Goal: Task Accomplishment & Management: Manage account settings

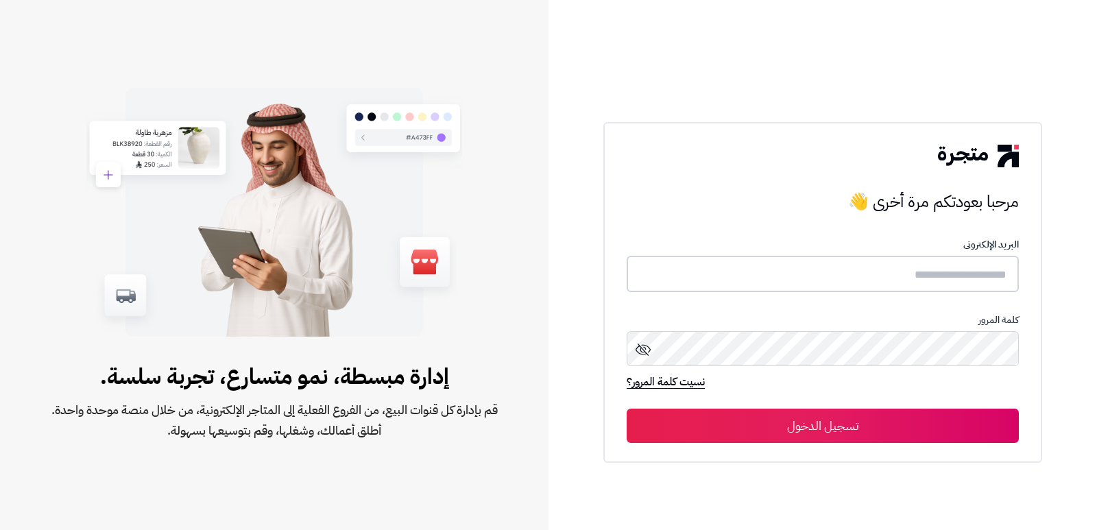
type input "*******"
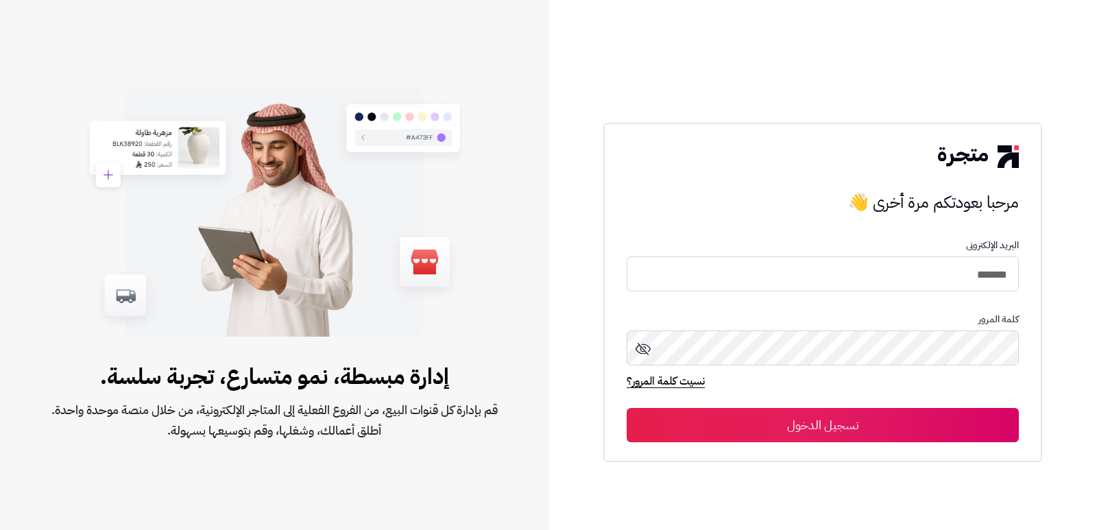
click at [950, 431] on button "تسجيل الدخول" at bounding box center [823, 425] width 392 height 34
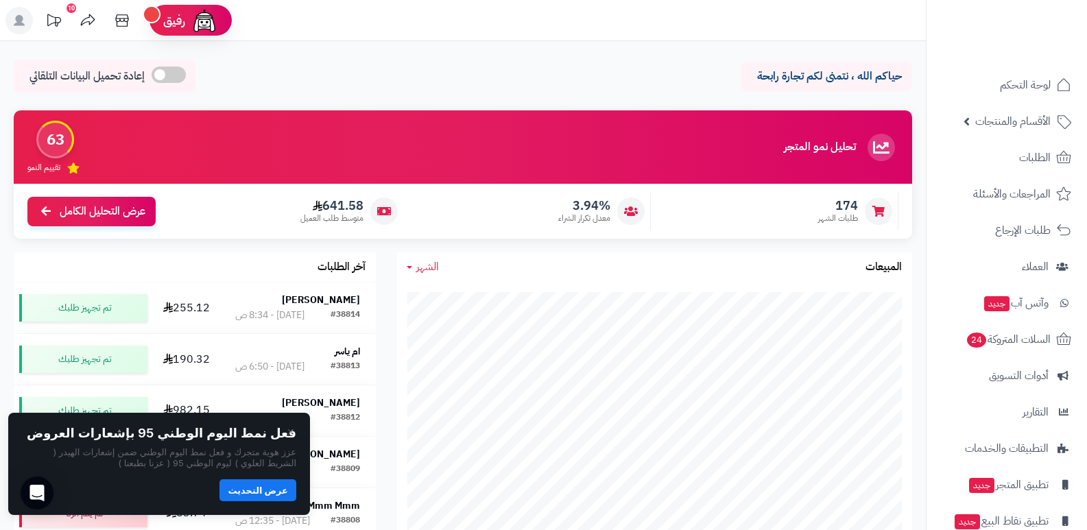
scroll to position [69, 0]
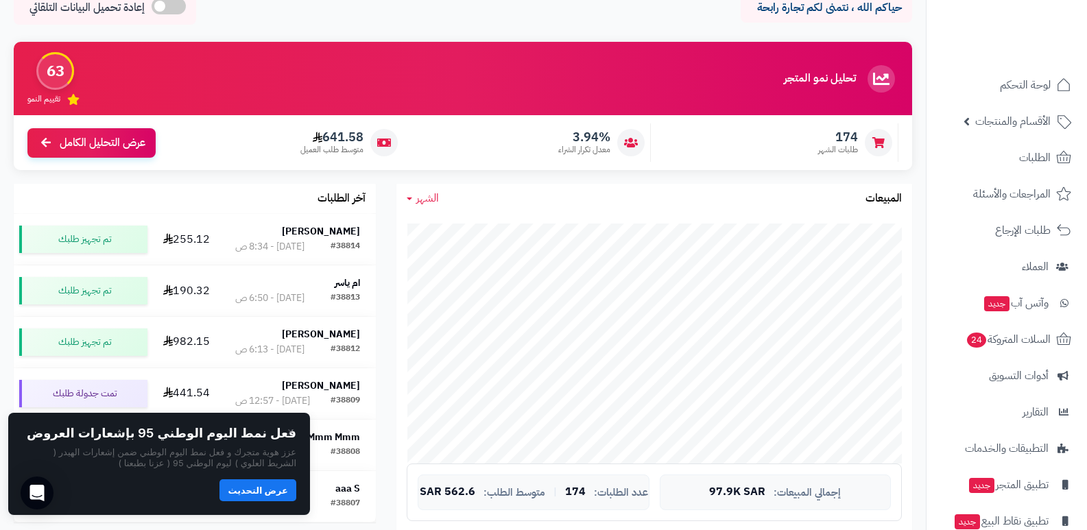
click at [436, 203] on span "الشهر" at bounding box center [427, 198] width 23 height 16
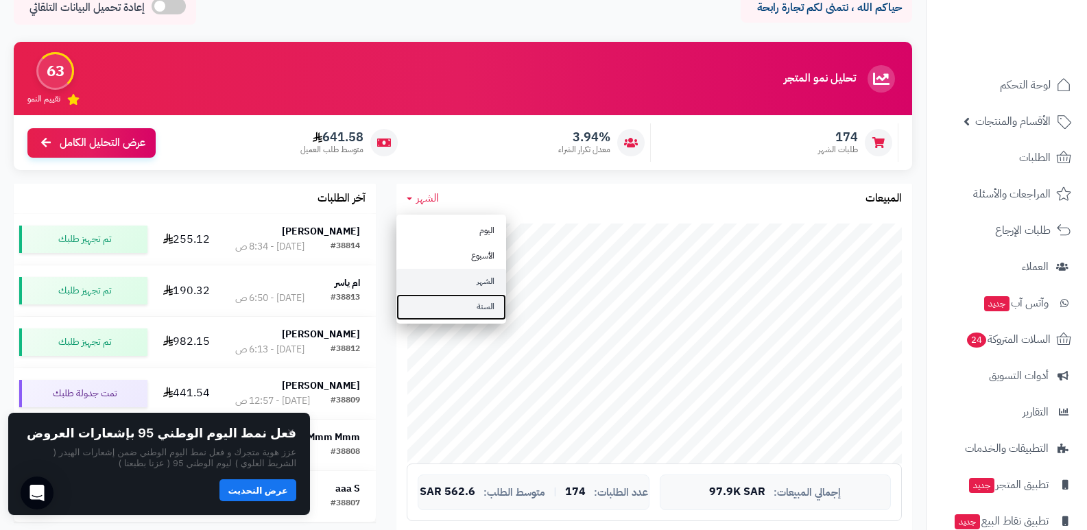
click at [490, 309] on link "السنة" at bounding box center [451, 306] width 110 height 25
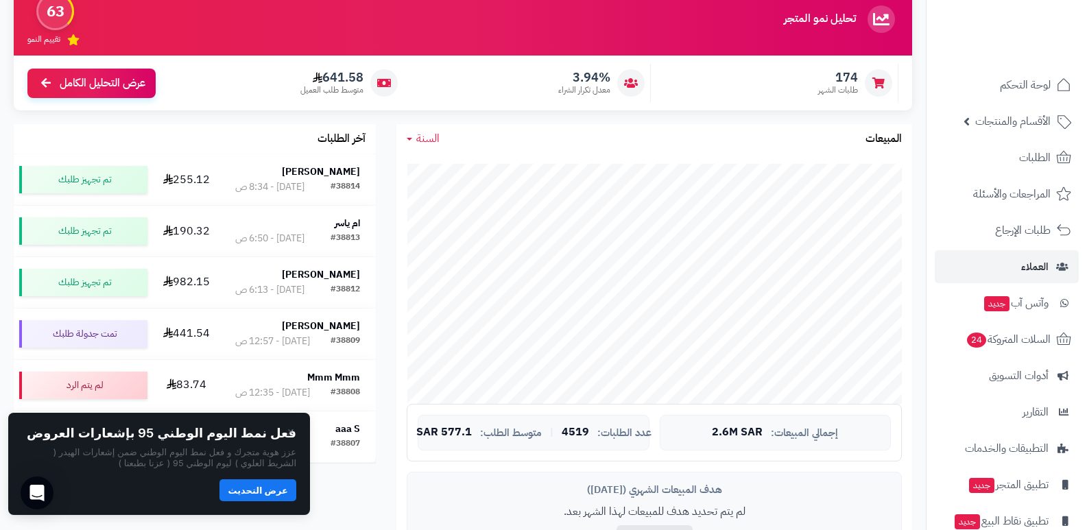
scroll to position [0, 0]
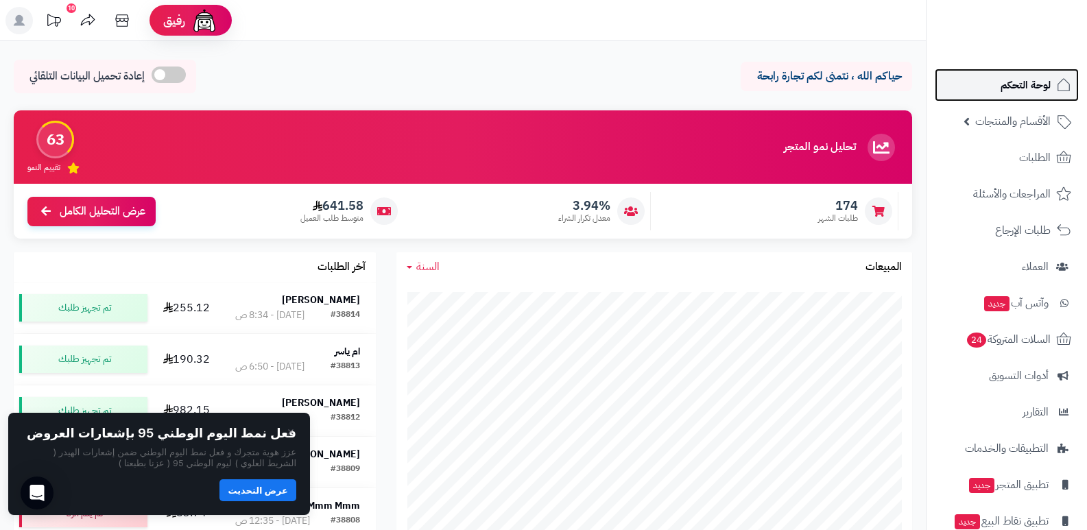
click at [1011, 84] on span "لوحة التحكم" at bounding box center [1025, 84] width 50 height 19
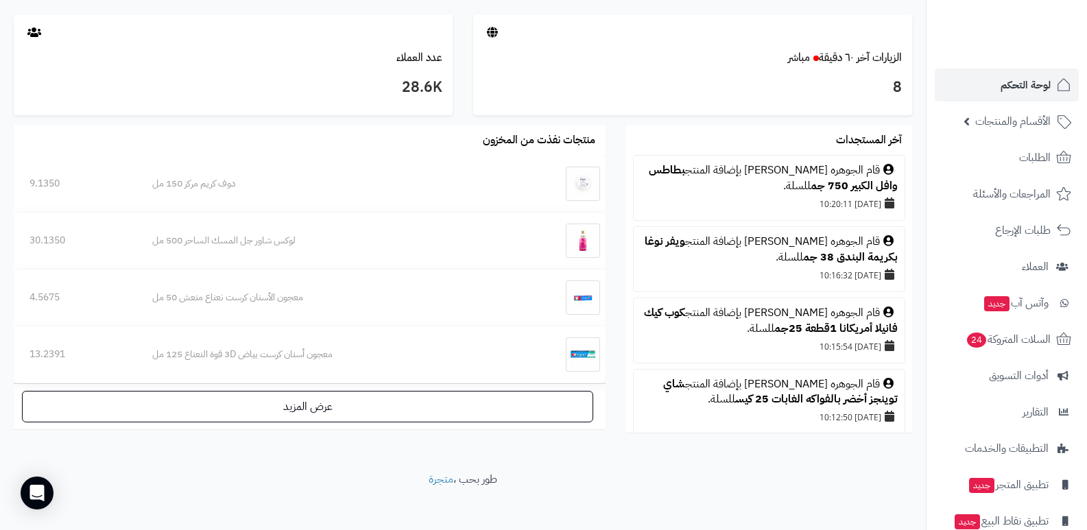
scroll to position [725, 0]
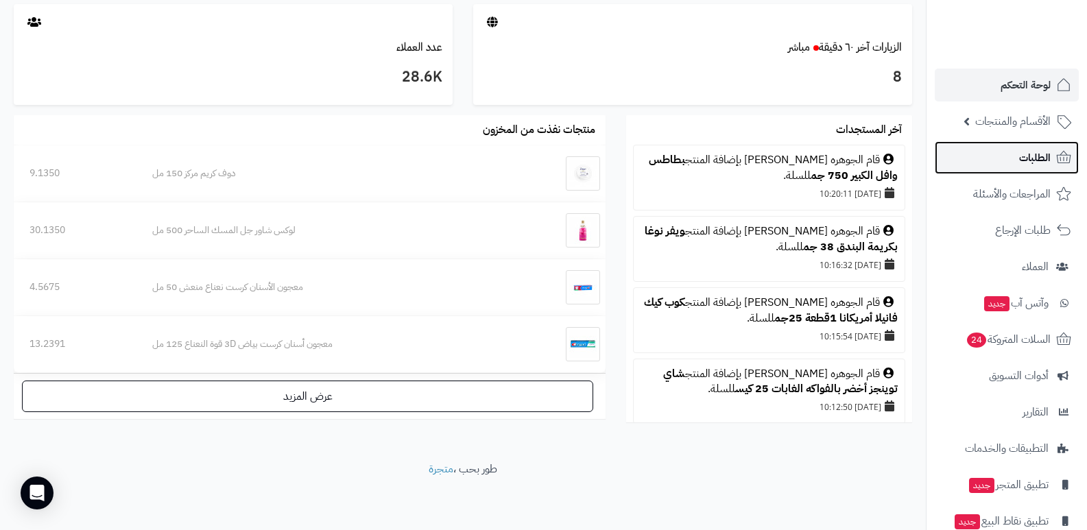
click at [1040, 152] on span "الطلبات" at bounding box center [1035, 157] width 32 height 19
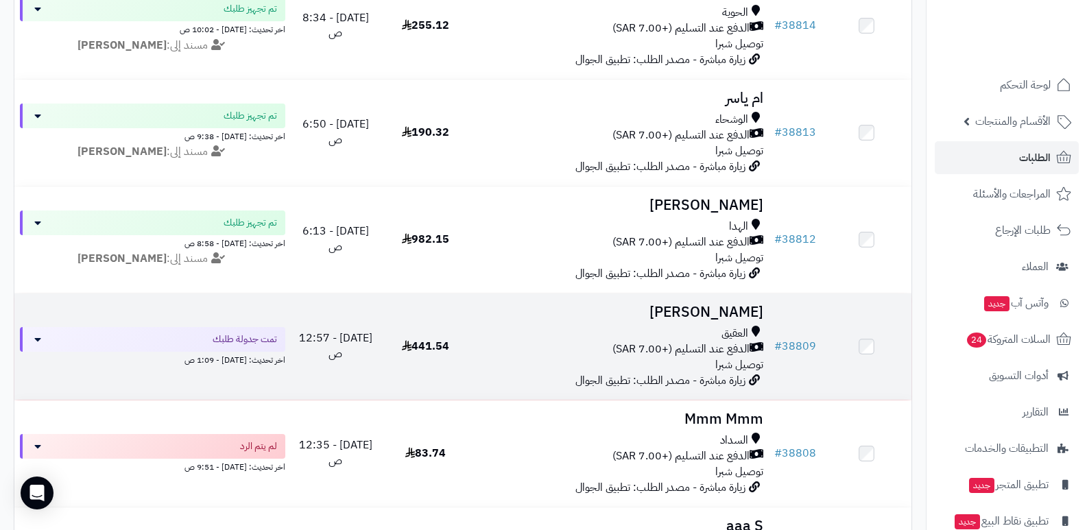
scroll to position [206, 0]
